Goal: Transaction & Acquisition: Purchase product/service

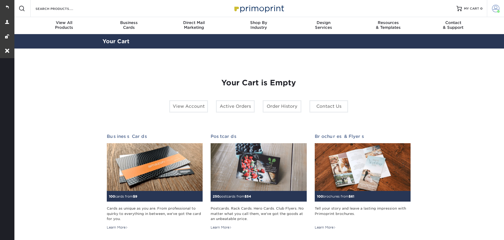
click at [501, 10] on link "Account" at bounding box center [495, 8] width 17 height 17
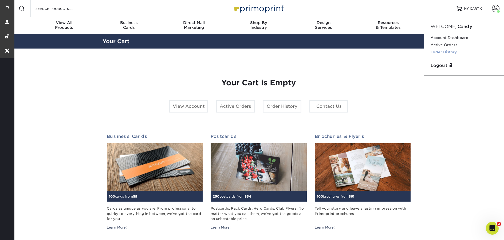
click at [459, 54] on link "Order History" at bounding box center [464, 52] width 67 height 7
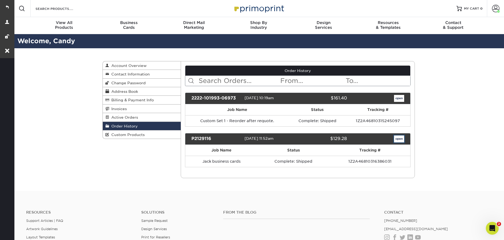
click at [400, 141] on link "open" at bounding box center [399, 139] width 10 height 7
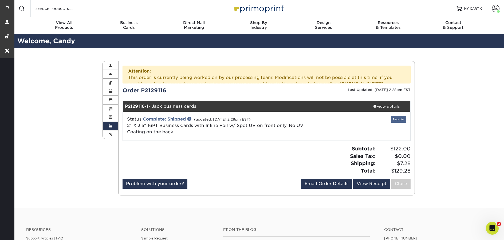
click at [395, 99] on div "Attention: This order is currently being worked on by our processing team! Modi…" at bounding box center [267, 129] width 288 height 126
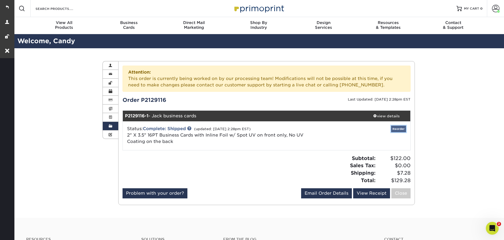
click at [397, 130] on link "Reorder" at bounding box center [398, 129] width 15 height 7
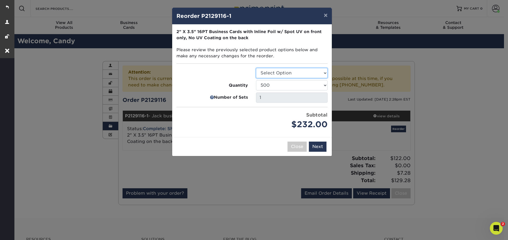
click at [291, 72] on select "Select Option Business Cards" at bounding box center [292, 73] width 72 height 10
select select "3b5148f1-0588-4f88-a218-97bcfdce65c1"
click at [256, 68] on select "Select Option Business Cards" at bounding box center [292, 73] width 72 height 10
click at [321, 150] on button "Next" at bounding box center [318, 147] width 18 height 10
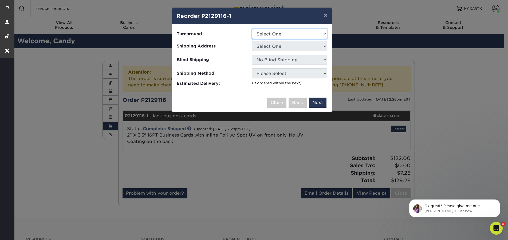
click at [273, 31] on select "Select One 2-4 Business Days" at bounding box center [289, 34] width 75 height 10
select select "ff3902b1-2b63-425e-ac4b-7afd8e130052"
click at [252, 29] on select "Select One 2-4 Business Days" at bounding box center [289, 34] width 75 height 10
click at [271, 48] on select "Select One Tapper Business Card" at bounding box center [289, 46] width 75 height 10
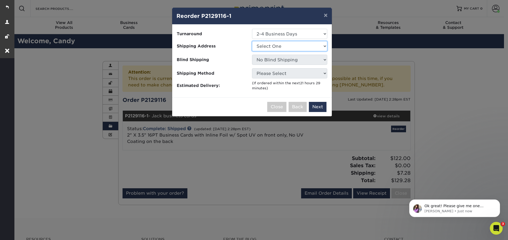
select select "109637"
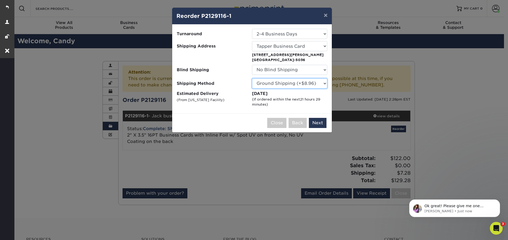
click at [317, 86] on select "Please Select Ground Shipping (+$8.96) 3 Day Shipping Service (+$23.00) 2 Day A…" at bounding box center [289, 83] width 75 height 10
click at [252, 78] on select "Please Select Ground Shipping (+$8.96) 3 Day Shipping Service (+$23.00) 2 Day A…" at bounding box center [289, 83] width 75 height 10
click at [321, 123] on button "Next" at bounding box center [318, 123] width 18 height 10
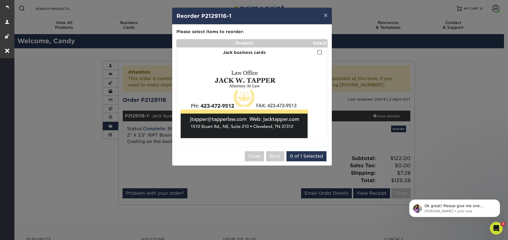
click at [320, 53] on span at bounding box center [319, 52] width 5 height 5
click at [0, 0] on input "checkbox" at bounding box center [0, 0] width 0 height 0
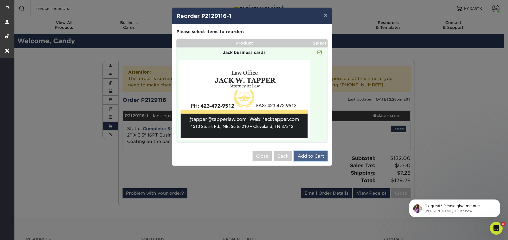
click at [316, 156] on button "Add to Cart" at bounding box center [310, 156] width 33 height 10
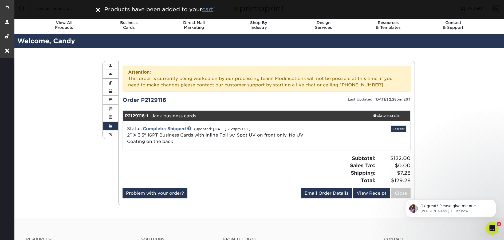
click at [210, 12] on u "cart" at bounding box center [207, 9] width 11 height 6
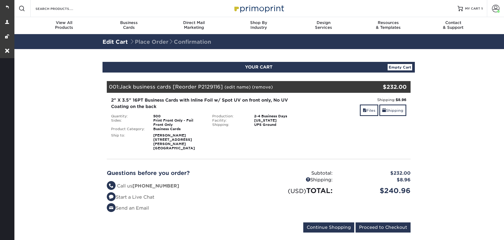
click at [234, 87] on link "(edit name)" at bounding box center [237, 87] width 26 height 5
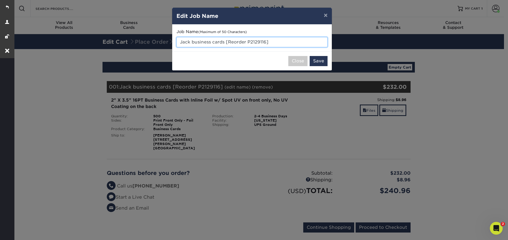
drag, startPoint x: 276, startPoint y: 43, endPoint x: 181, endPoint y: 39, distance: 95.4
click at [181, 39] on input "Jack business cards [Reorder P2129116]" at bounding box center [251, 42] width 151 height 10
type input "Set 1"
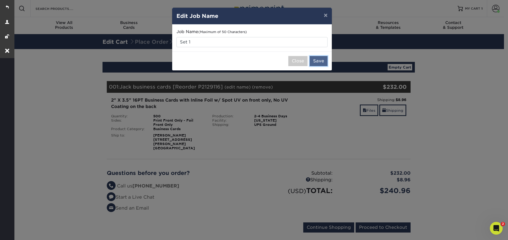
click at [320, 61] on button "Save" at bounding box center [319, 61] width 18 height 10
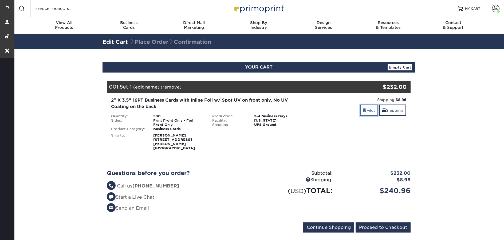
click at [366, 112] on link "Files" at bounding box center [369, 110] width 18 height 11
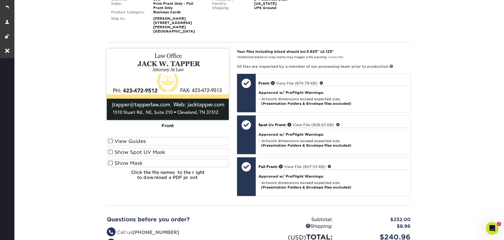
scroll to position [103, 0]
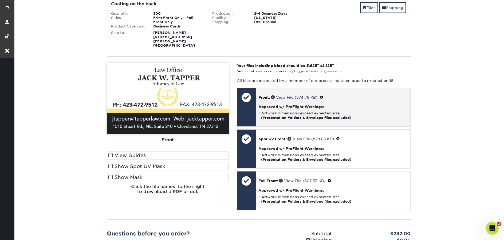
click at [323, 95] on span at bounding box center [321, 97] width 4 height 4
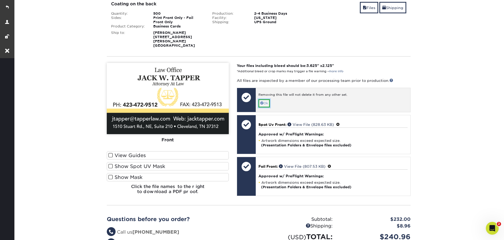
click at [265, 99] on link "Ok" at bounding box center [263, 103] width 11 height 8
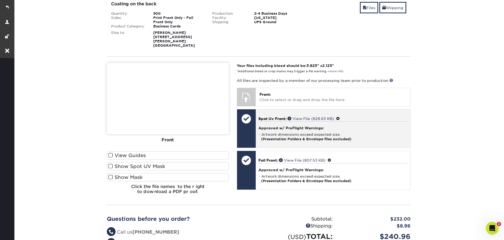
click at [340, 117] on span at bounding box center [338, 119] width 4 height 4
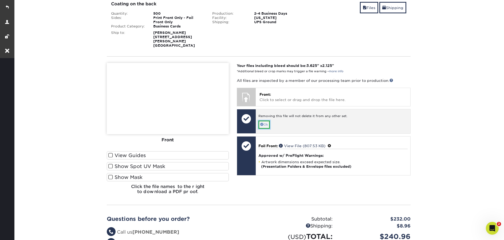
click at [265, 121] on link "Ok" at bounding box center [263, 125] width 11 height 8
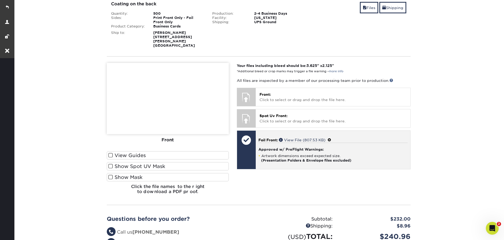
click at [331, 138] on span at bounding box center [329, 140] width 4 height 4
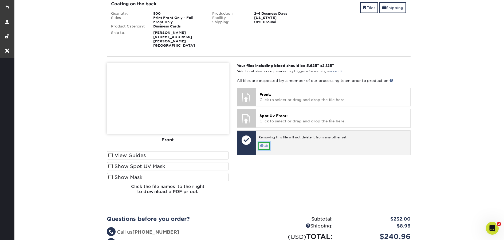
click at [267, 143] on link "Ok" at bounding box center [263, 146] width 11 height 8
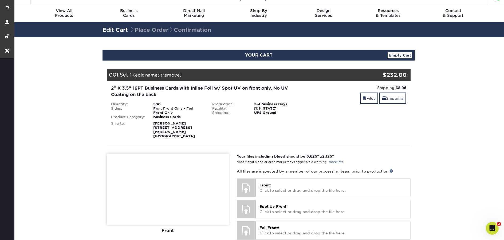
scroll to position [0, 0]
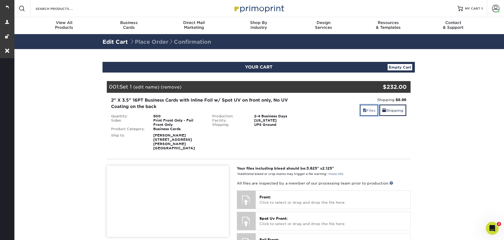
click at [366, 110] on link "Files" at bounding box center [369, 110] width 18 height 11
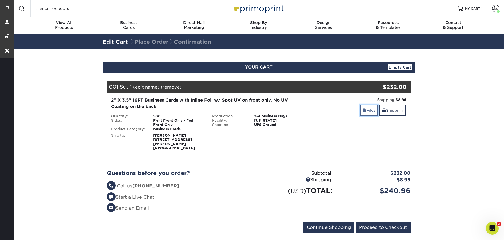
click at [369, 115] on link "Files" at bounding box center [369, 110] width 18 height 11
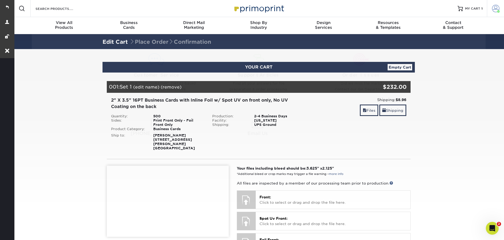
click at [491, 13] on link "Account" at bounding box center [495, 8] width 17 height 17
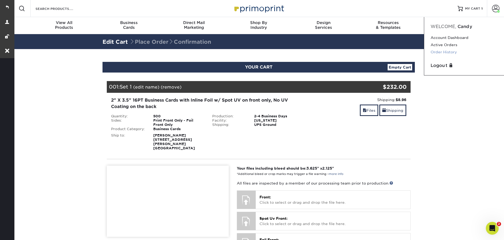
click at [461, 49] on link "Order History" at bounding box center [464, 52] width 67 height 7
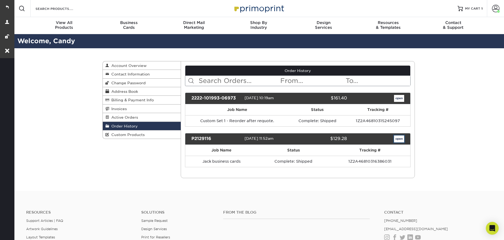
click at [396, 140] on link "open" at bounding box center [399, 139] width 10 height 7
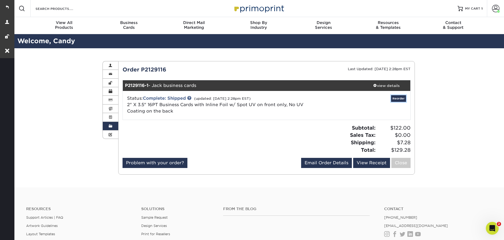
click at [401, 99] on div "P2129116-1 - Jack business cards view details Status: Complete: Shipped (update…" at bounding box center [267, 100] width 288 height 40
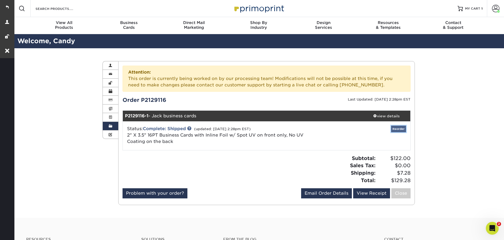
click at [399, 131] on link "Reorder" at bounding box center [398, 129] width 15 height 7
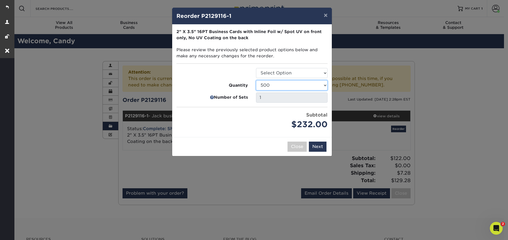
click at [310, 88] on select "500 1000 2500 5000" at bounding box center [292, 85] width 72 height 10
click at [453, 99] on div "× Reorder P2129116-1 Please select all options to continue. Only quantities tha…" at bounding box center [254, 120] width 508 height 240
